Goal: Find specific page/section: Find specific page/section

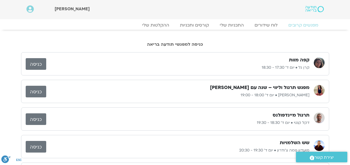
click at [46, 87] on link "כניסה" at bounding box center [36, 92] width 21 height 12
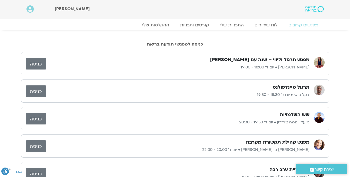
click at [31, 65] on link "כניסה" at bounding box center [36, 64] width 21 height 12
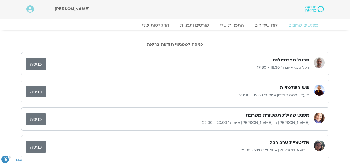
click at [37, 63] on link "כניסה" at bounding box center [36, 64] width 21 height 12
